Goal: Find specific page/section: Find specific page/section

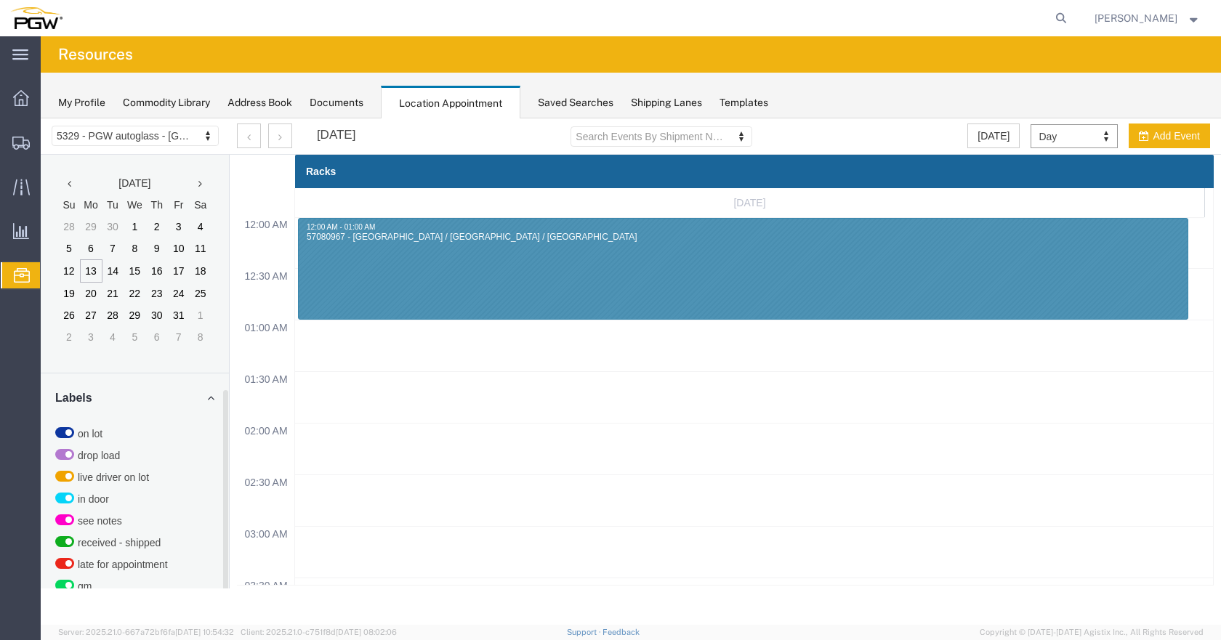
scroll to position [256, 0]
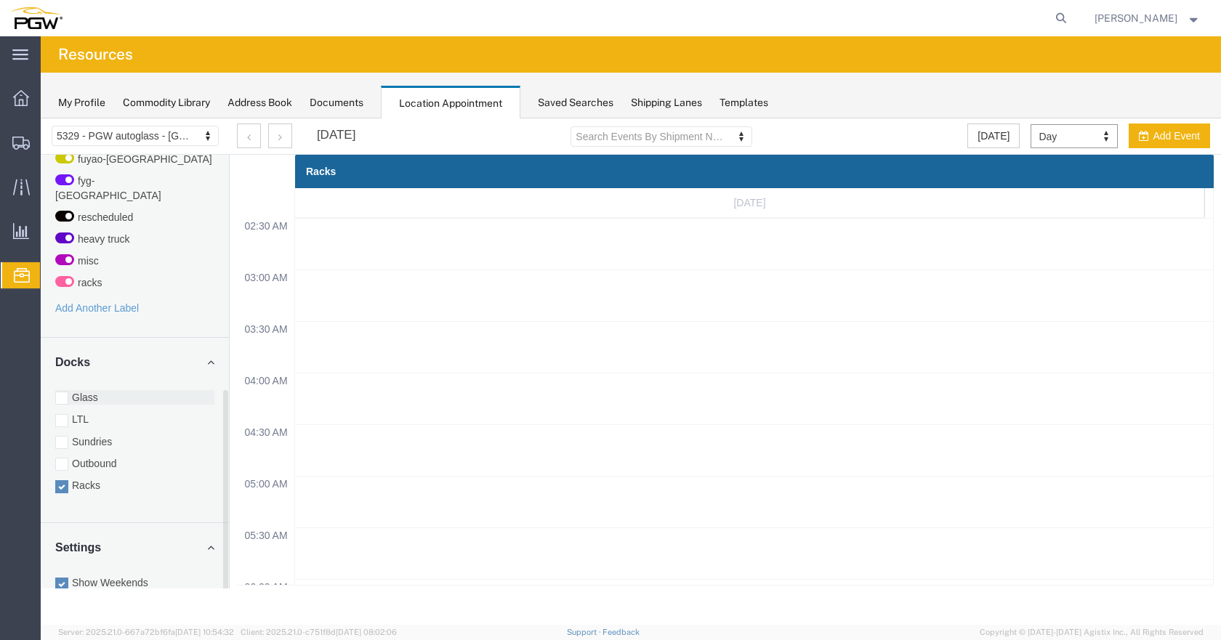
click at [66, 377] on div "Docks Glass LTL Sundries Outbound Racks" at bounding box center [135, 430] width 188 height 185
click at [62, 392] on div at bounding box center [61, 398] width 13 height 13
click at [41, 118] on input "Glass" at bounding box center [41, 118] width 0 height 0
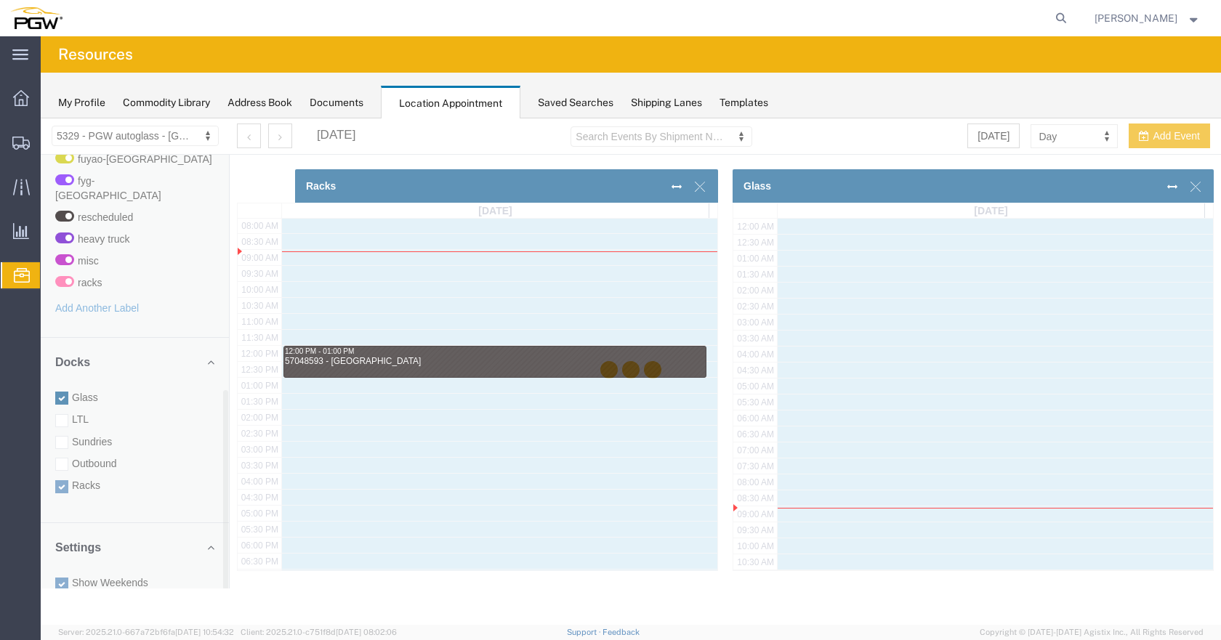
click at [60, 476] on div at bounding box center [631, 371] width 1180 height 506
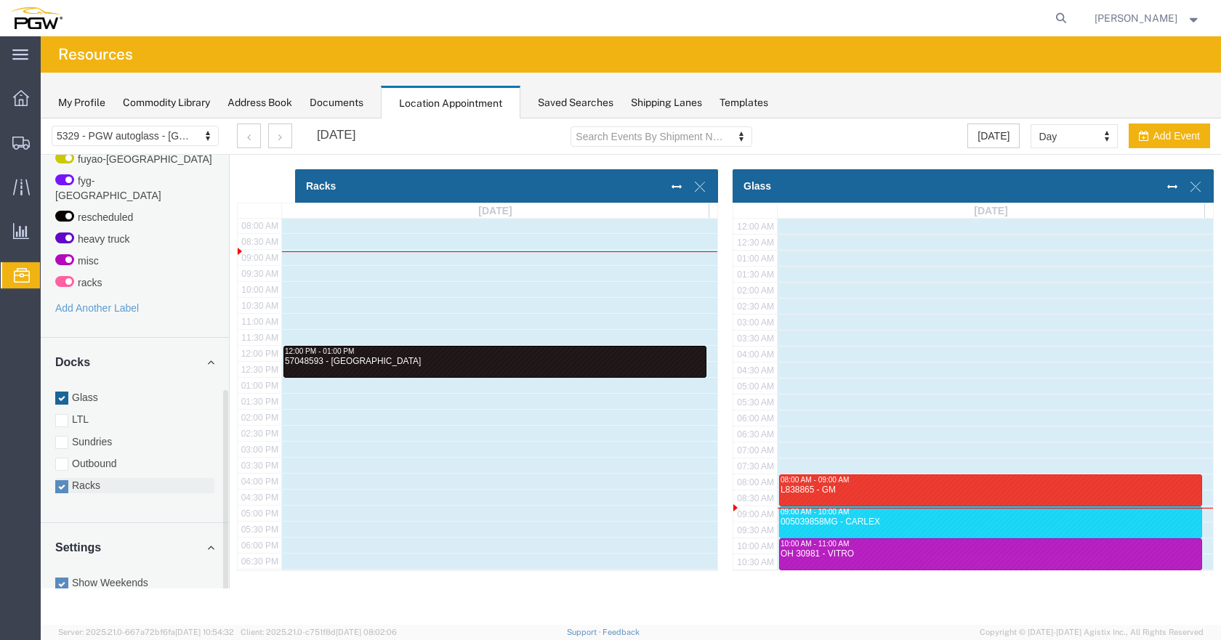
click at [64, 480] on div at bounding box center [61, 486] width 13 height 13
click at [41, 118] on input "Racks" at bounding box center [41, 118] width 0 height 0
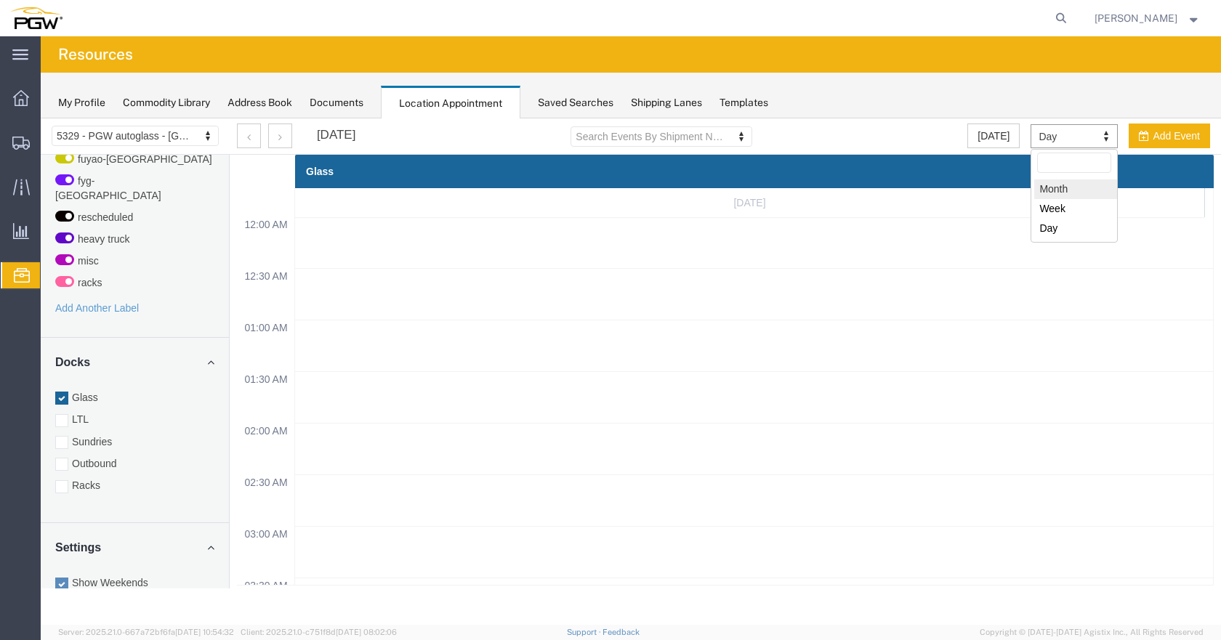
select select "month"
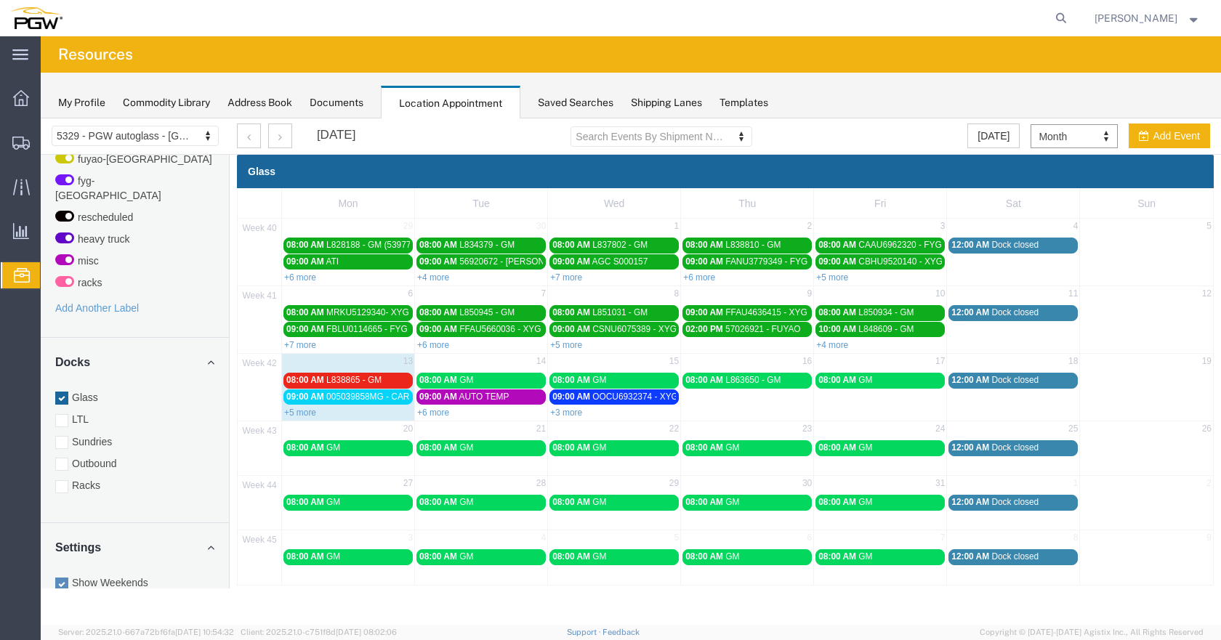
drag, startPoint x: 569, startPoint y: 410, endPoint x: 573, endPoint y: 421, distance: 12.4
click at [567, 410] on link "+3 more" at bounding box center [566, 413] width 32 height 10
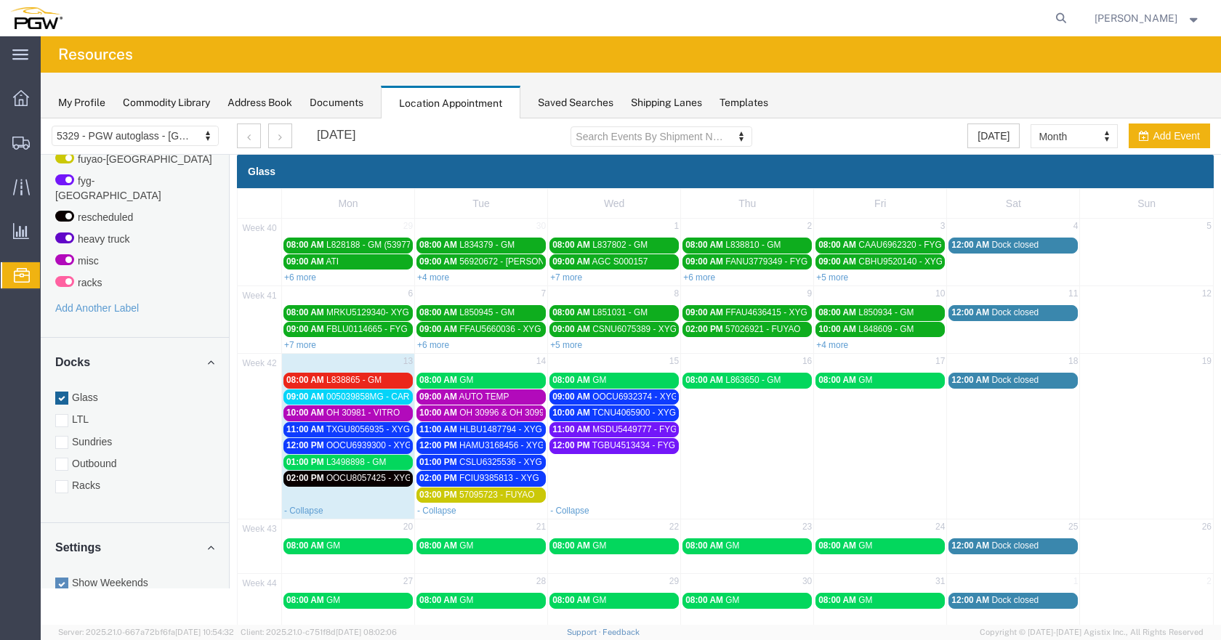
click at [448, 506] on link "- Collapse" at bounding box center [436, 511] width 39 height 10
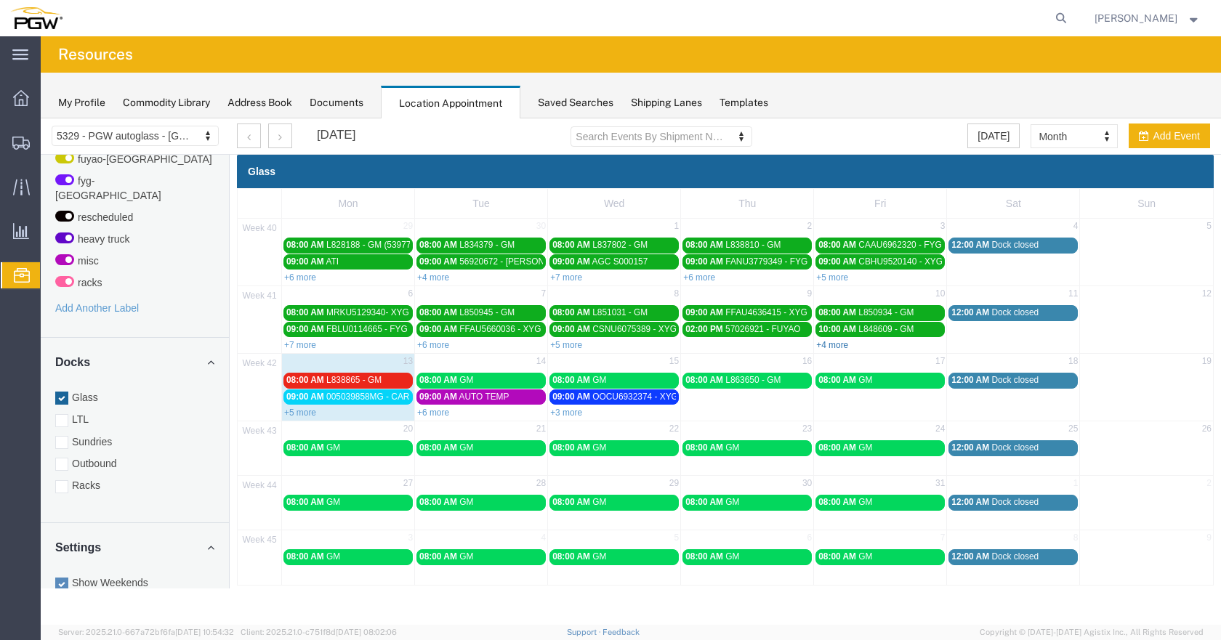
click at [847, 342] on link "+4 more" at bounding box center [832, 345] width 32 height 10
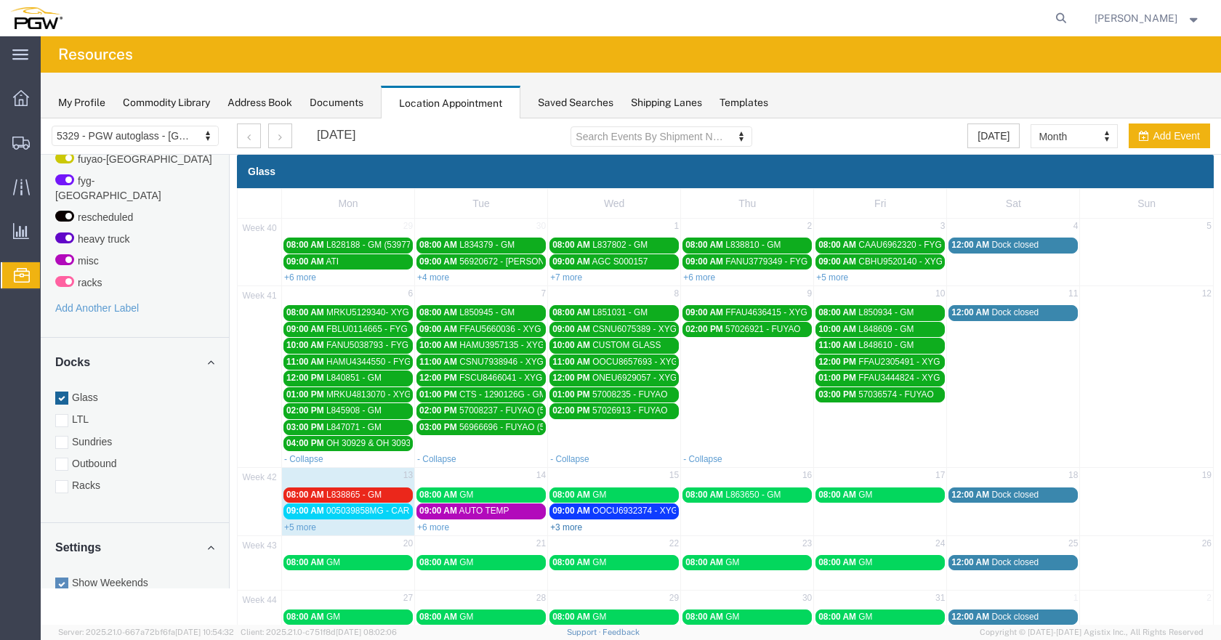
click at [565, 525] on link "+3 more" at bounding box center [566, 527] width 32 height 10
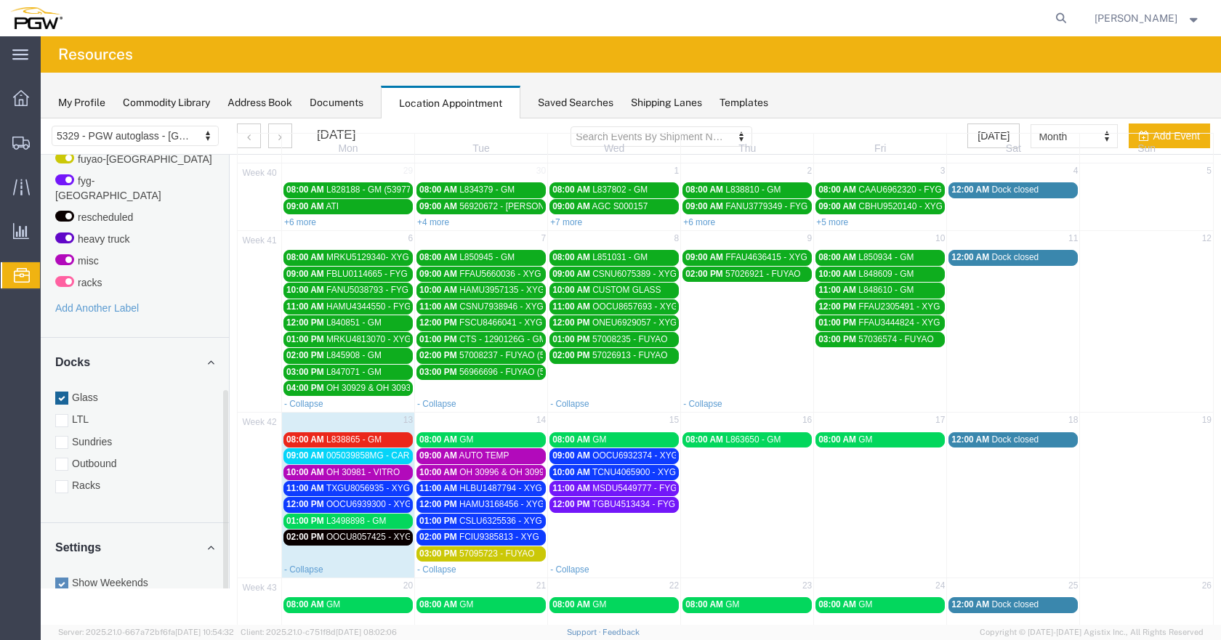
scroll to position [0, 0]
